Goal: Transaction & Acquisition: Purchase product/service

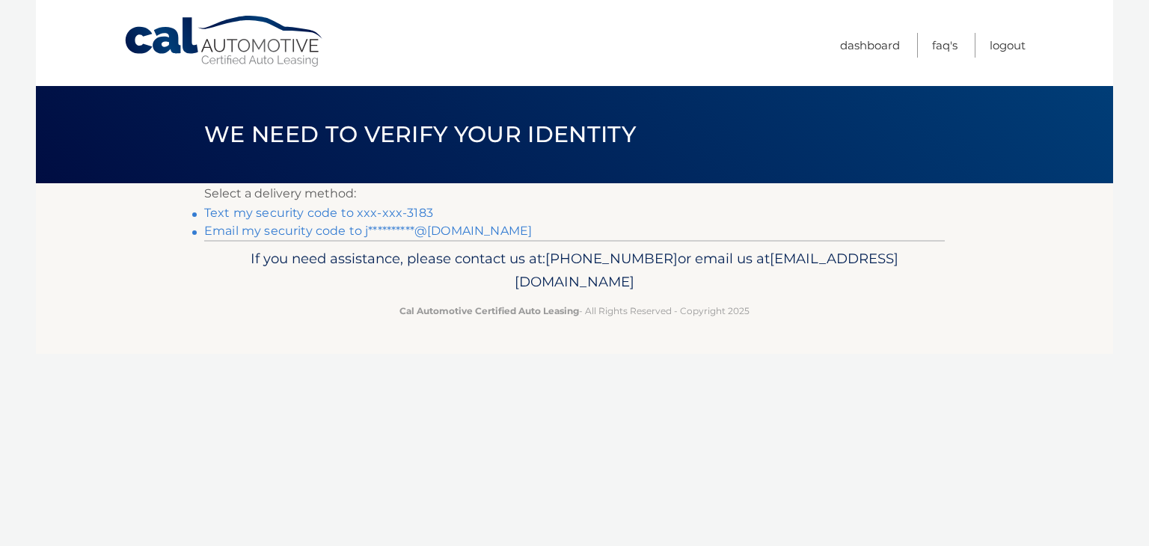
click at [248, 219] on link "Text my security code to xxx-xxx-3183" at bounding box center [318, 213] width 229 height 14
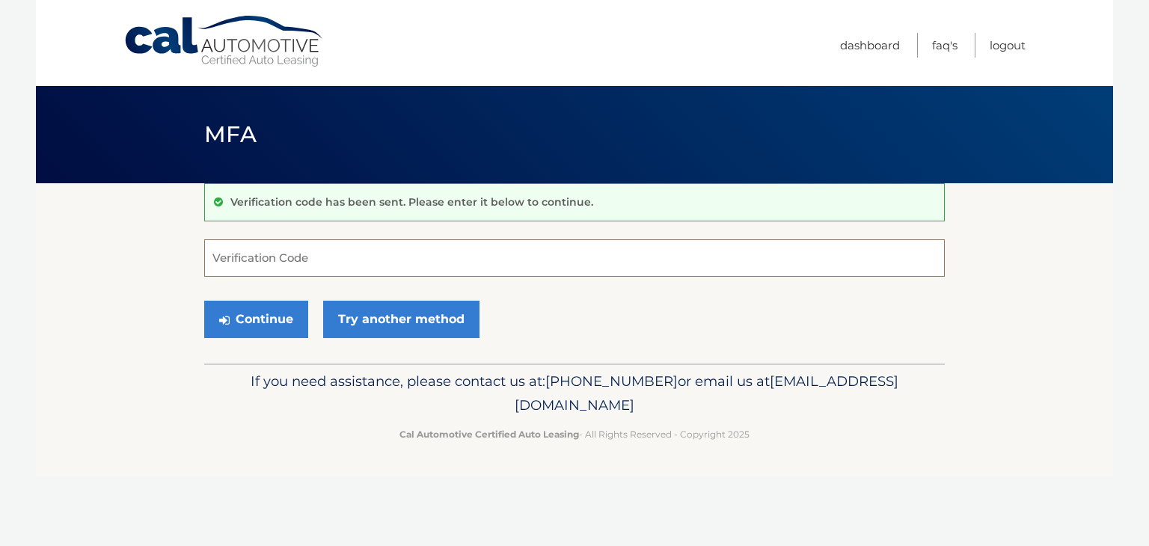
drag, startPoint x: 259, startPoint y: 266, endPoint x: 270, endPoint y: 260, distance: 12.7
click at [260, 266] on input "Verification Code" at bounding box center [574, 257] width 741 height 37
type input "392118"
click at [252, 323] on button "Continue" at bounding box center [256, 319] width 104 height 37
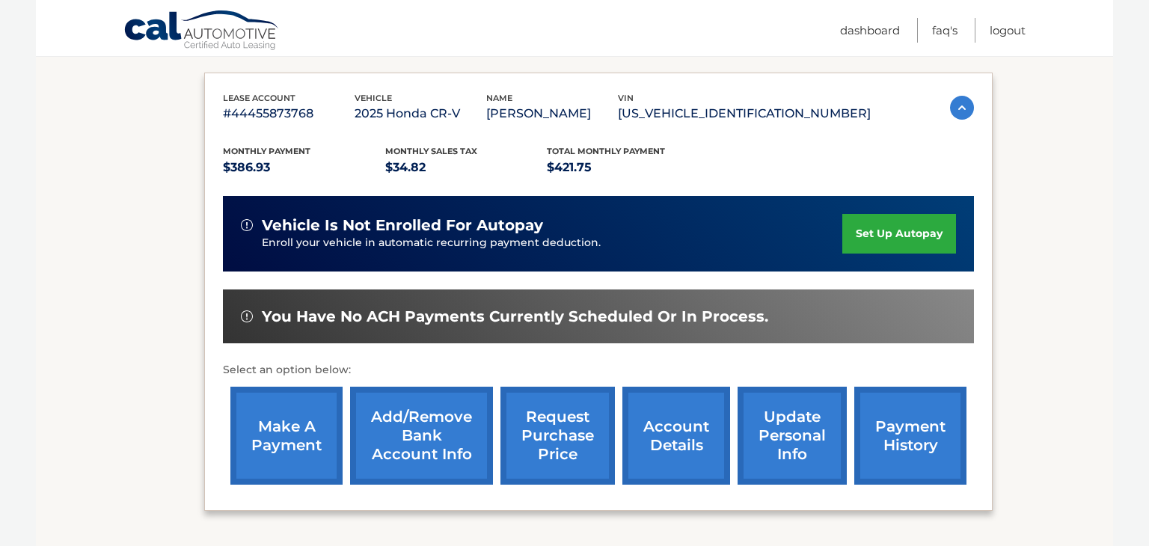
scroll to position [265, 0]
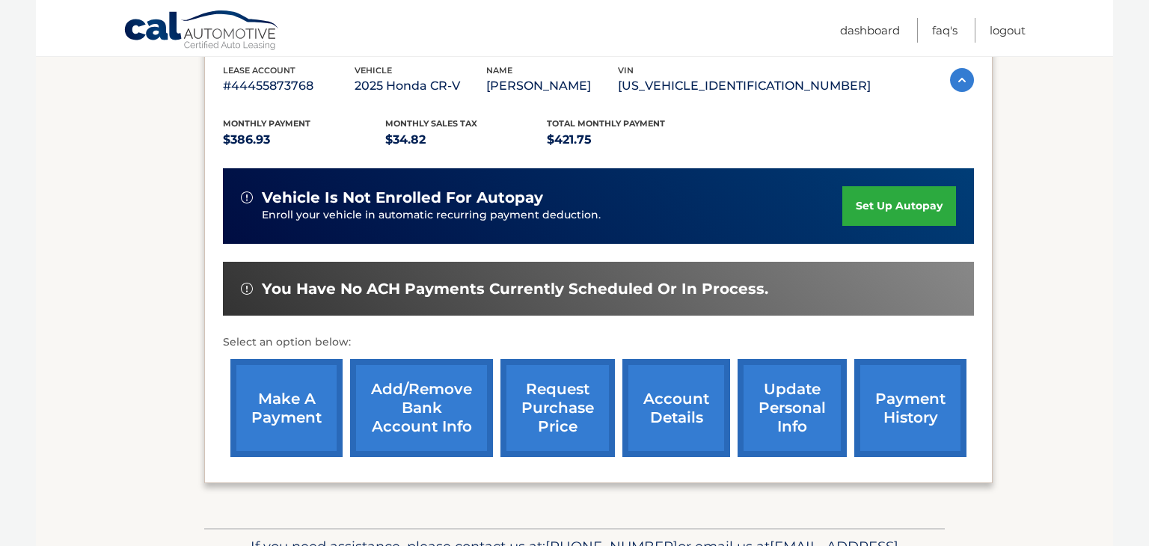
click at [284, 430] on link "make a payment" at bounding box center [286, 408] width 112 height 98
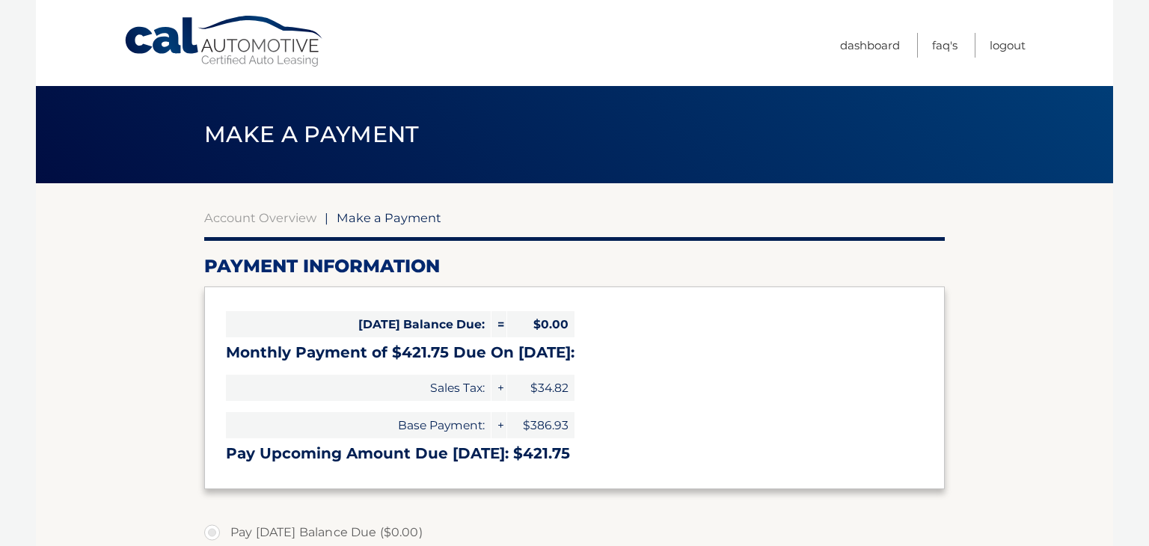
select select "YzZhODFmZTYtYzZlZi00YmQ5LThiYTktMzBiYTkwN2U4ZWUy"
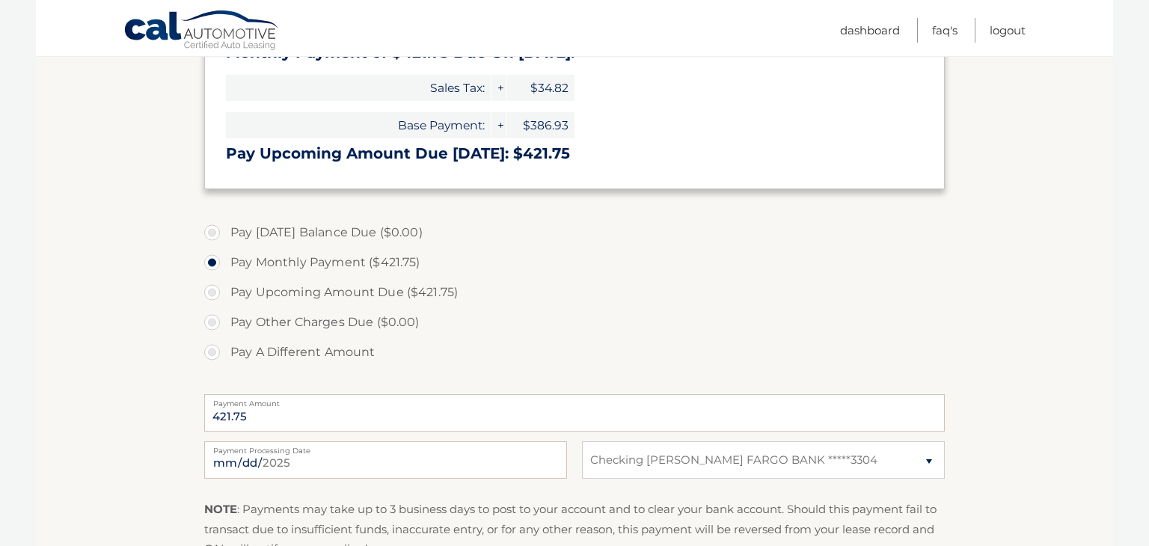
scroll to position [301, 0]
click at [291, 457] on input "2025-09-09" at bounding box center [385, 459] width 363 height 37
type input "2025-09-24"
click at [67, 305] on section "Account Overview | Make a Payment Payment Information Today's Balance Due: = $0…" at bounding box center [575, 269] width 1078 height 772
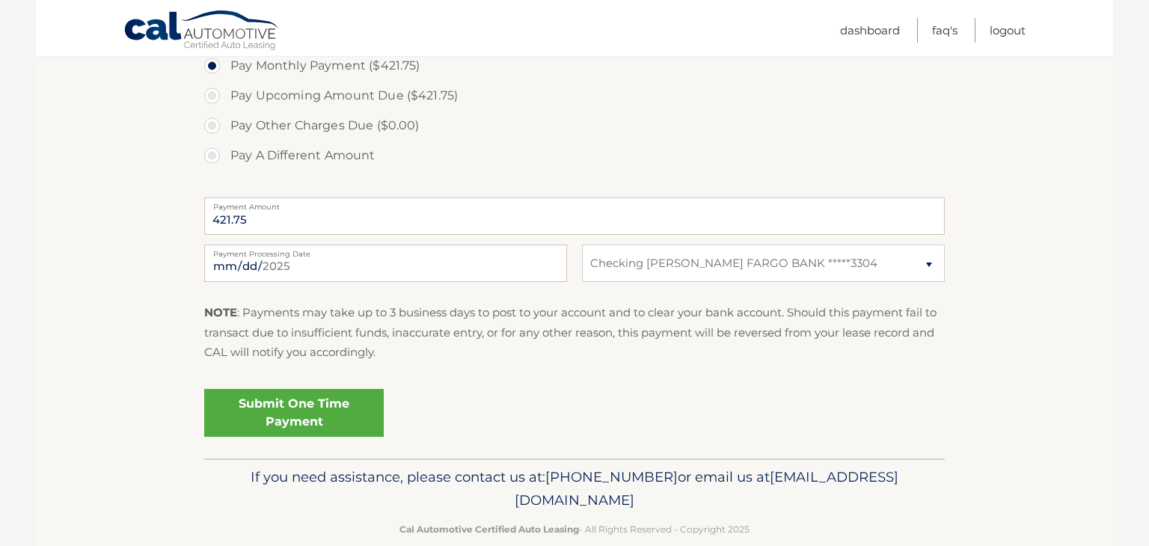
scroll to position [499, 0]
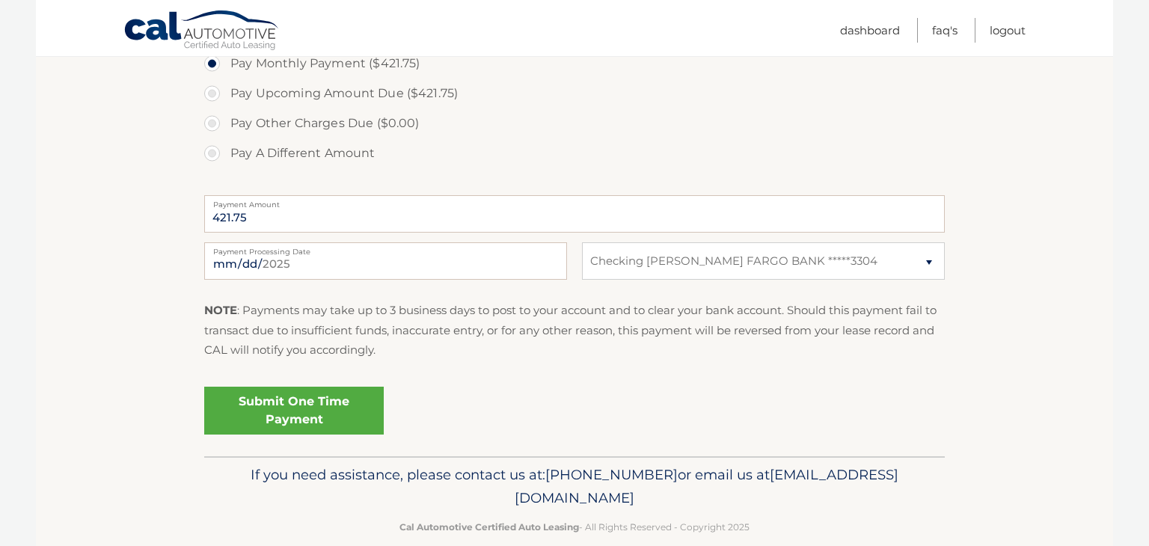
click at [289, 417] on link "Submit One Time Payment" at bounding box center [294, 411] width 180 height 48
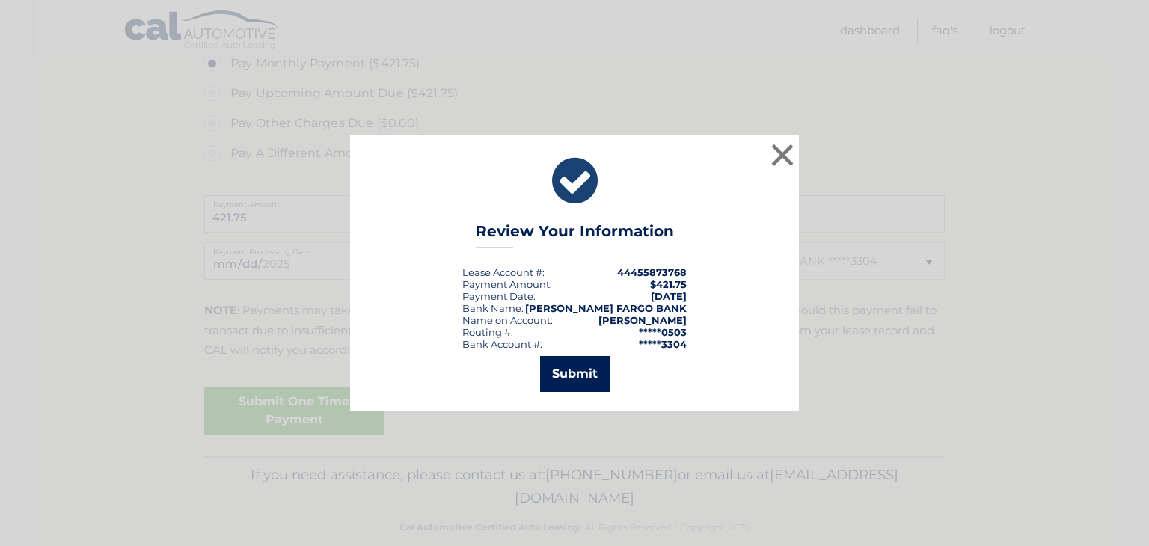
click at [596, 378] on button "Submit" at bounding box center [575, 374] width 70 height 36
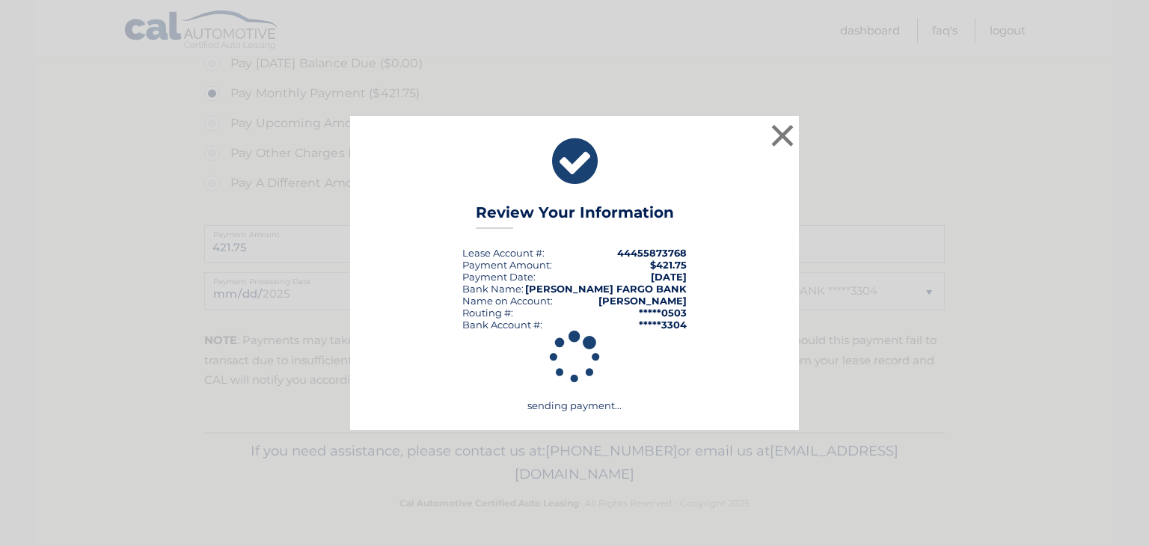
scroll to position [468, 0]
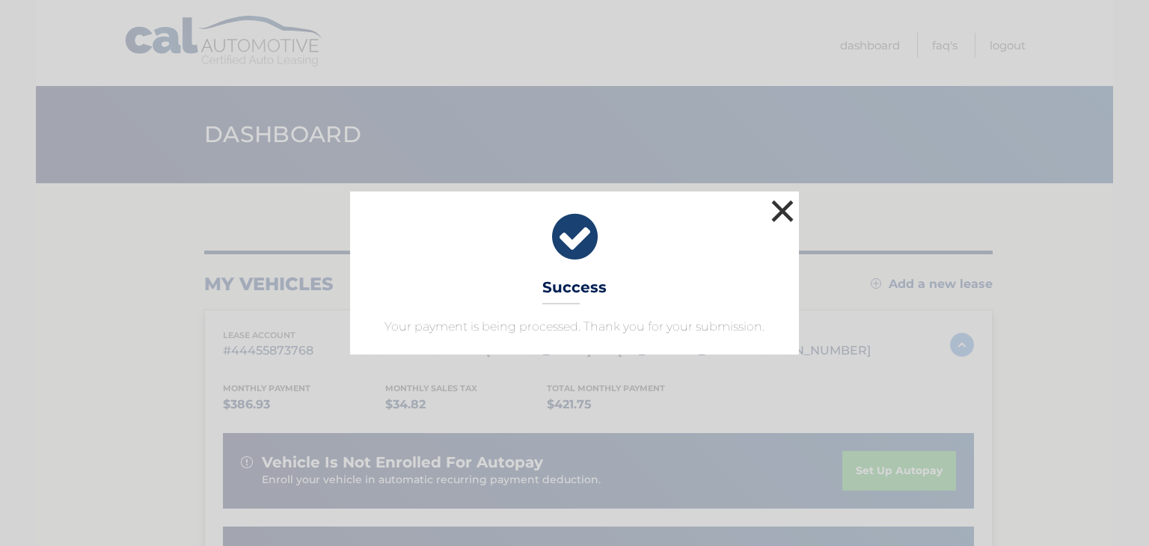
click at [786, 210] on button "×" at bounding box center [783, 211] width 30 height 30
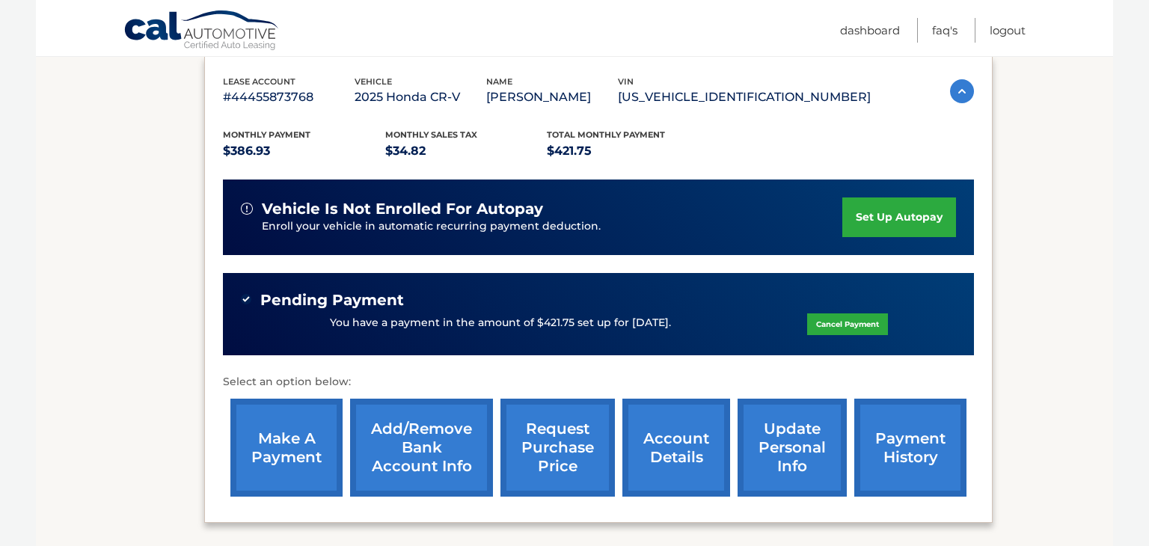
scroll to position [278, 0]
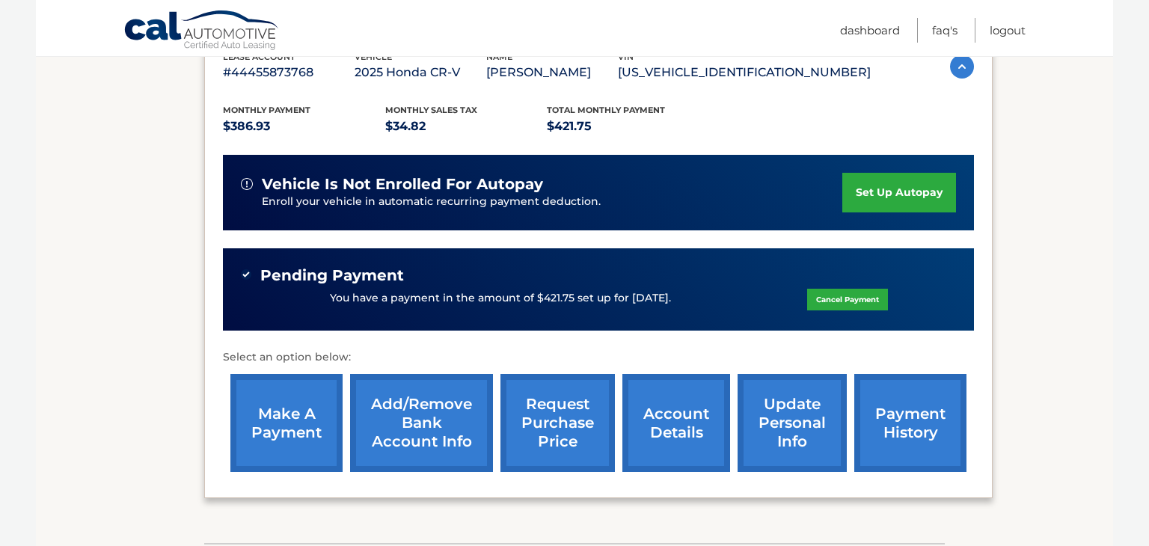
click at [892, 431] on link "payment history" at bounding box center [911, 423] width 112 height 98
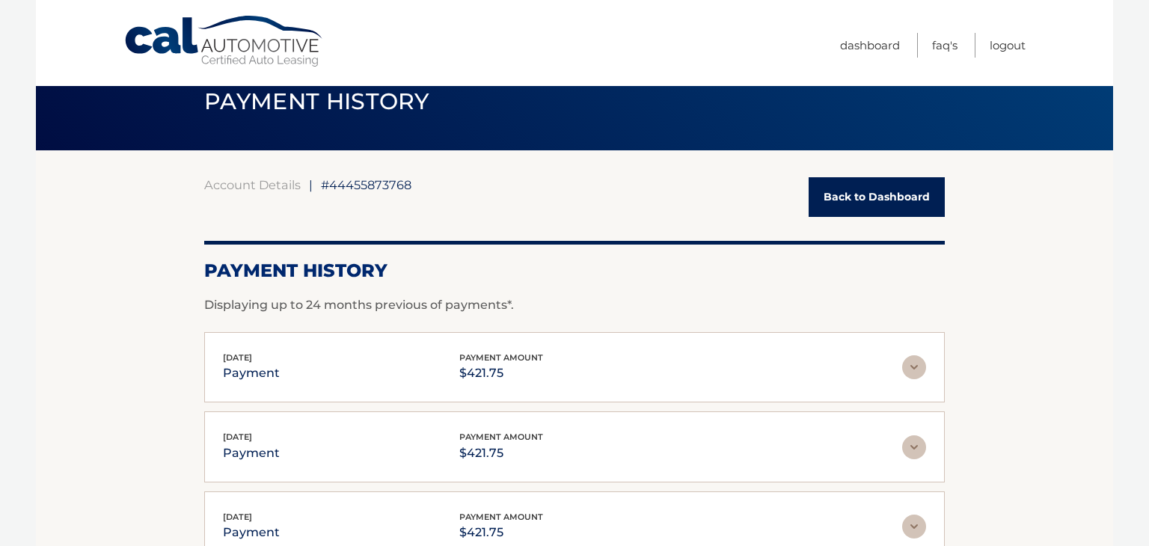
scroll to position [18, 0]
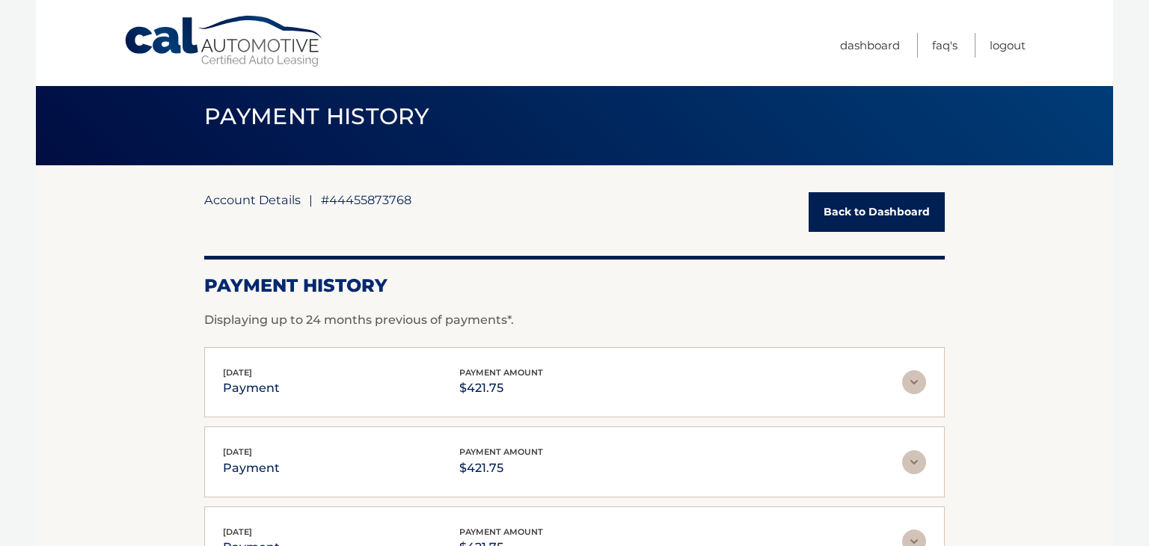
click at [278, 203] on link "Account Details" at bounding box center [252, 199] width 97 height 15
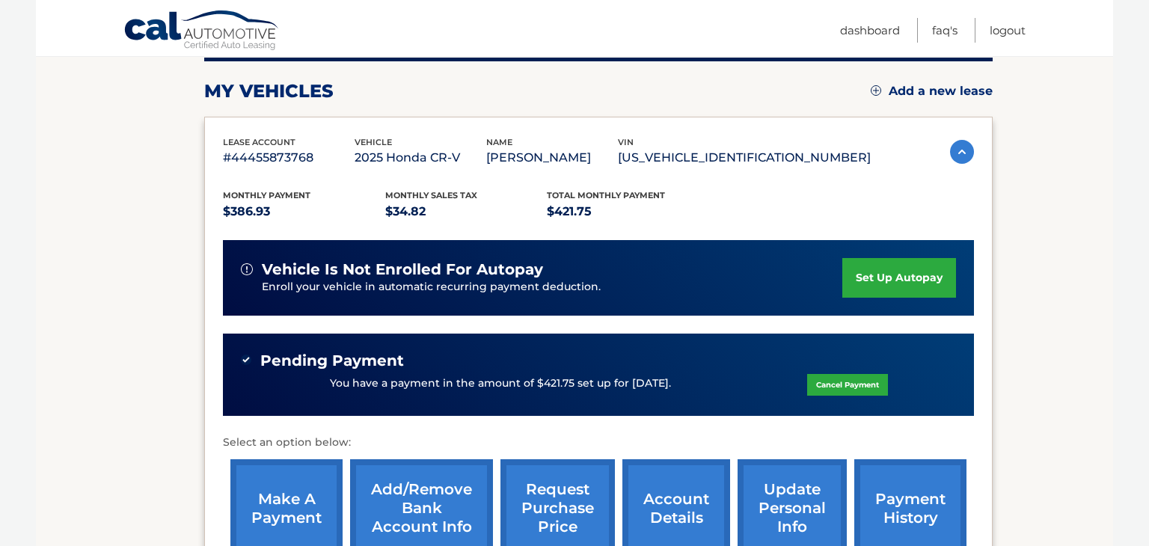
scroll to position [221, 0]
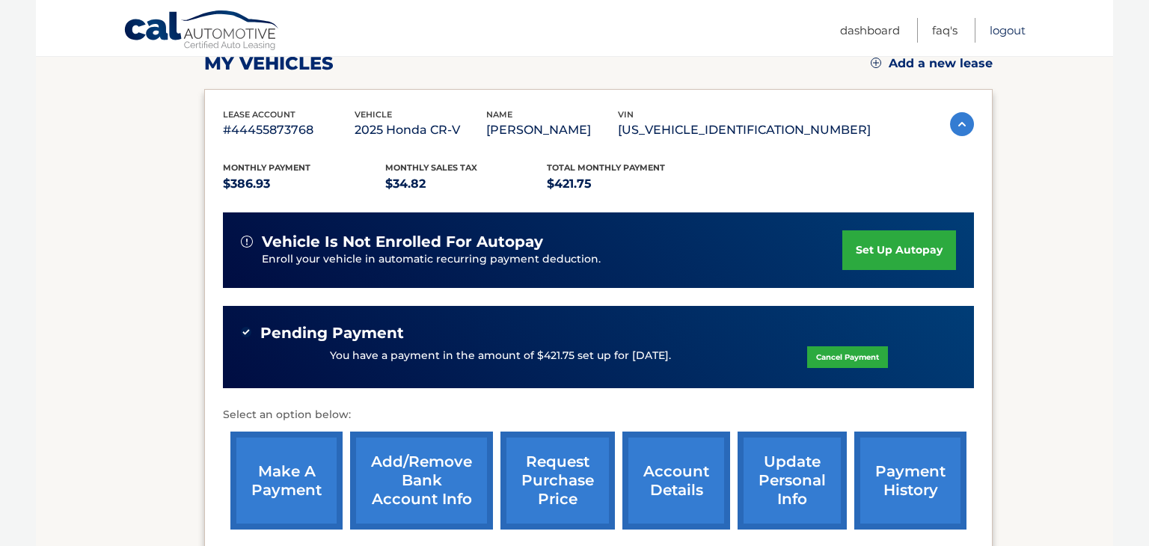
click at [1006, 34] on link "Logout" at bounding box center [1008, 30] width 36 height 25
